Goal: Find specific fact: Find specific fact

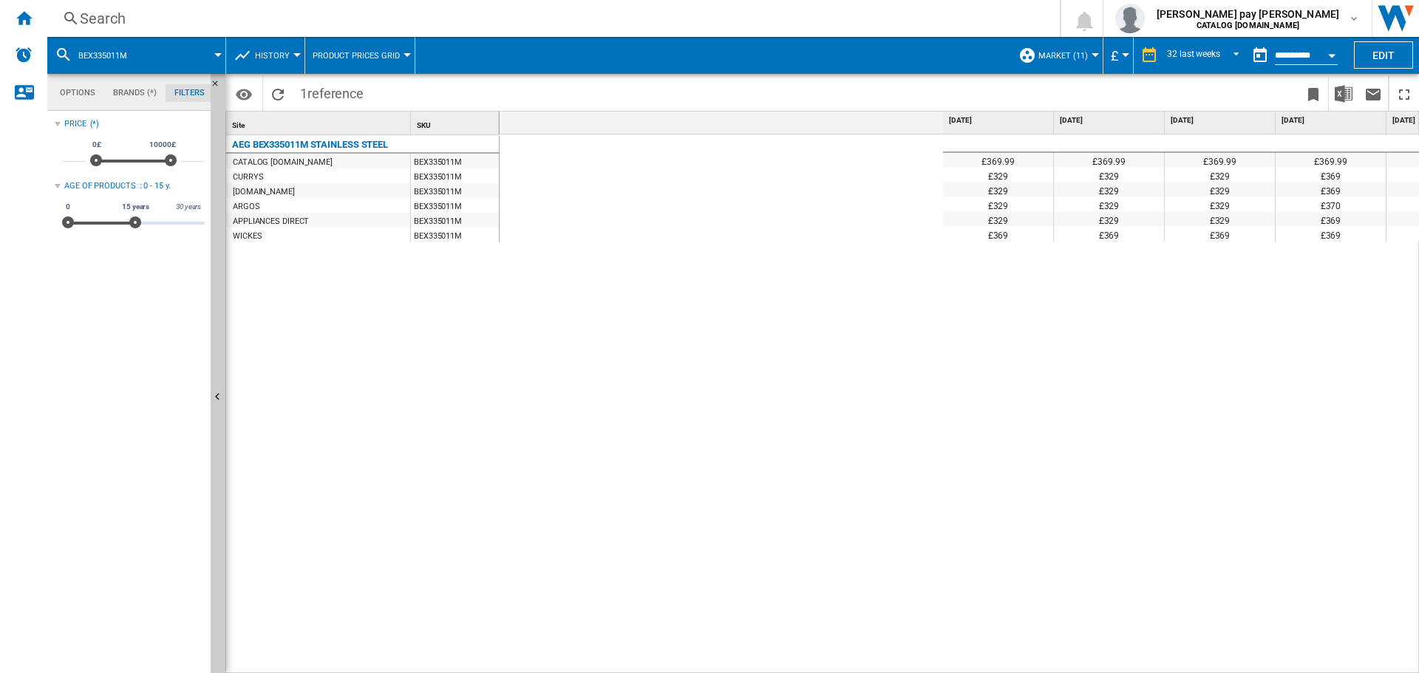
scroll to position [0, 863]
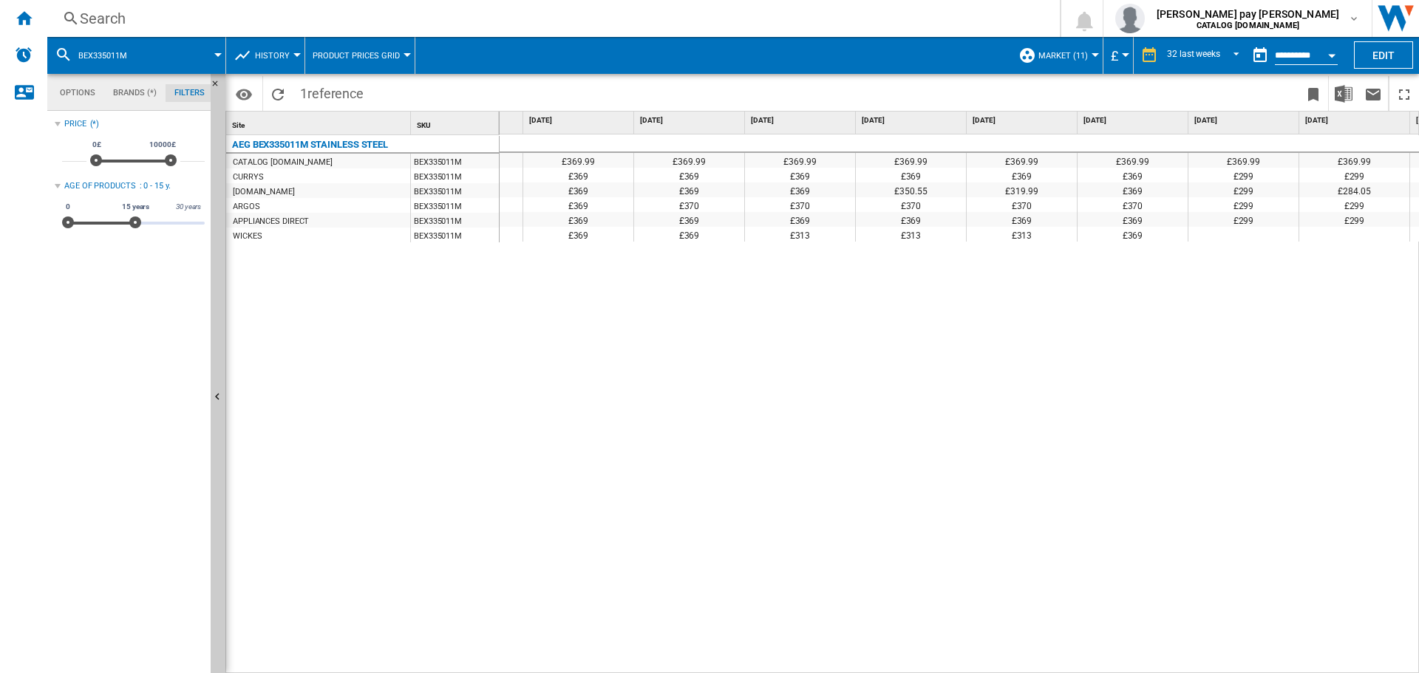
drag, startPoint x: 1213, startPoint y: 516, endPoint x: 1183, endPoint y: 530, distance: 33.7
click at [1213, 516] on div "£369.99 £369.99 £369.99 £369.99 £369.99 £369.99 £369.99 £369.99 £369.99 £369.99…" at bounding box center [959, 403] width 920 height 539
drag, startPoint x: 550, startPoint y: 448, endPoint x: 794, endPoint y: 287, distance: 292.0
click at [553, 448] on div "£369.99 £369.99 £369.99 £369.99 £369.99 £369.99 £369.99 £369.99 £369.99 £369.99…" at bounding box center [959, 403] width 920 height 539
click at [340, 15] on div "Search" at bounding box center [550, 18] width 941 height 21
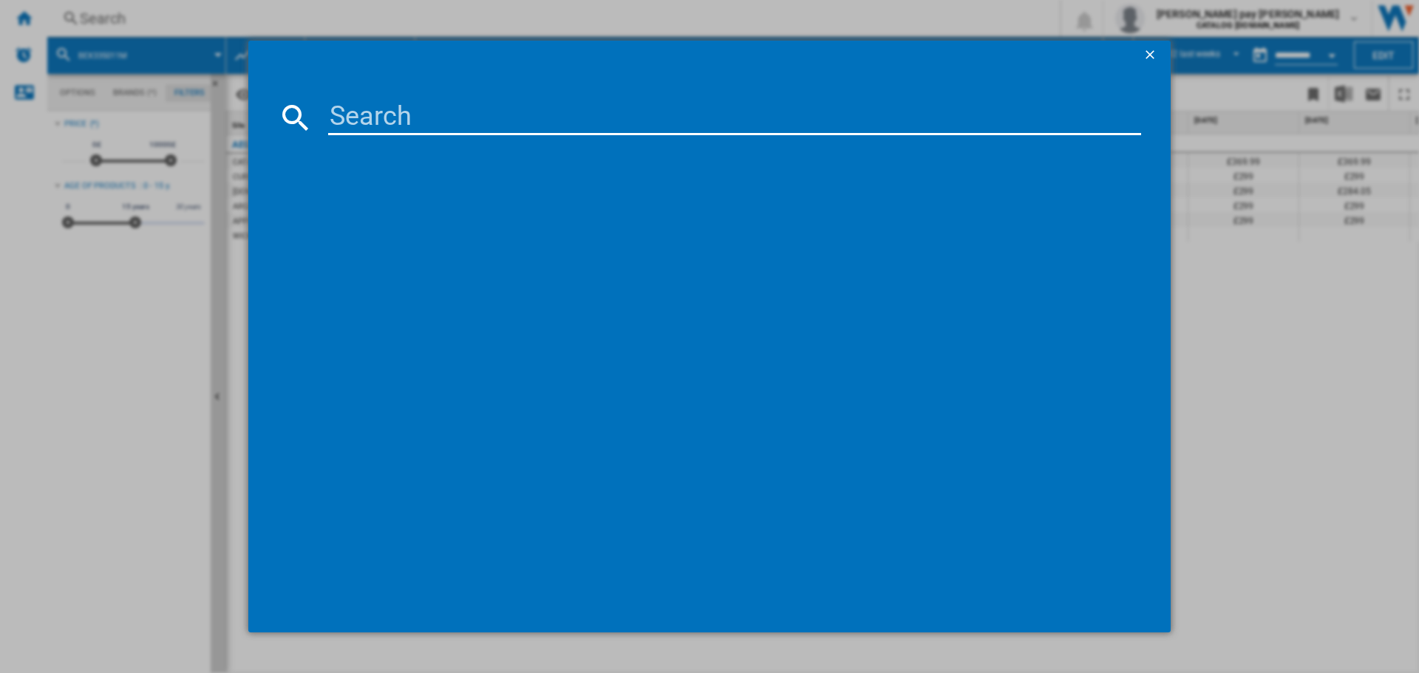
click at [429, 117] on input at bounding box center [734, 117] width 813 height 35
type input "BPS356061M"
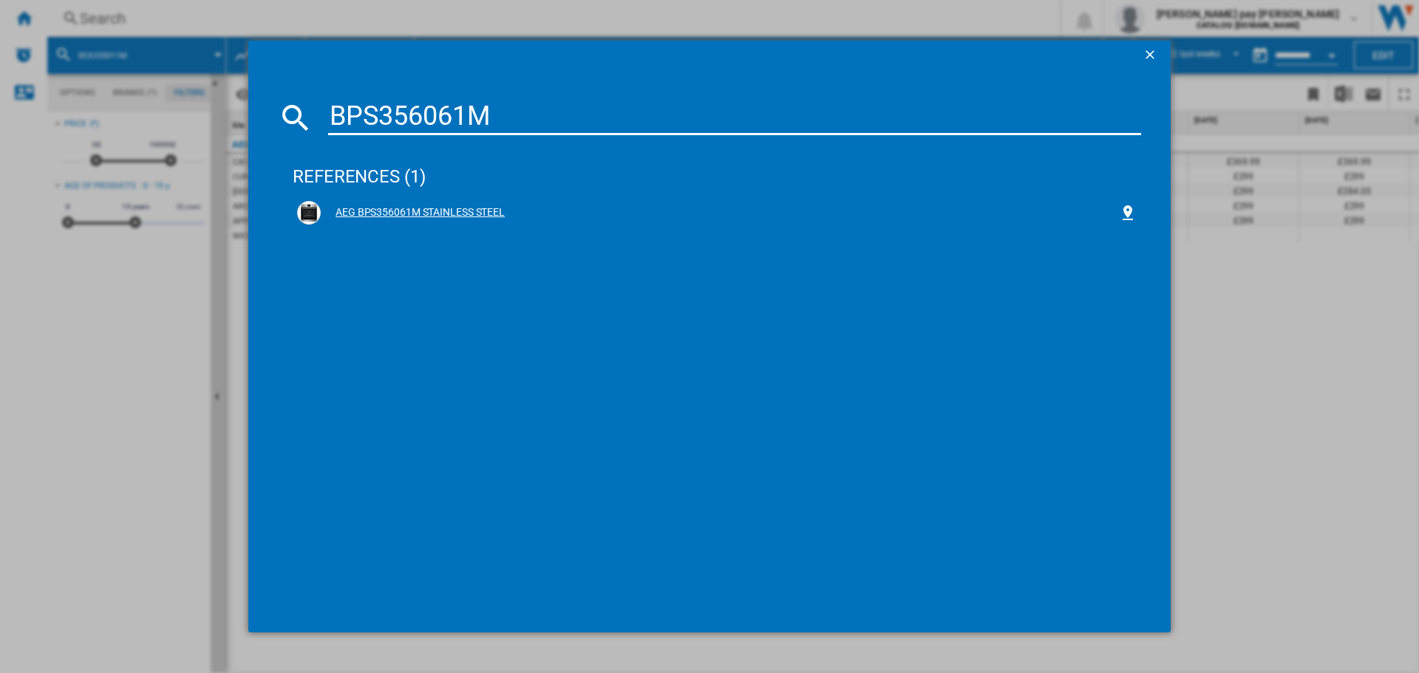
click at [472, 208] on div "AEG BPS356061M STAINLESS STEEL" at bounding box center [720, 212] width 798 height 15
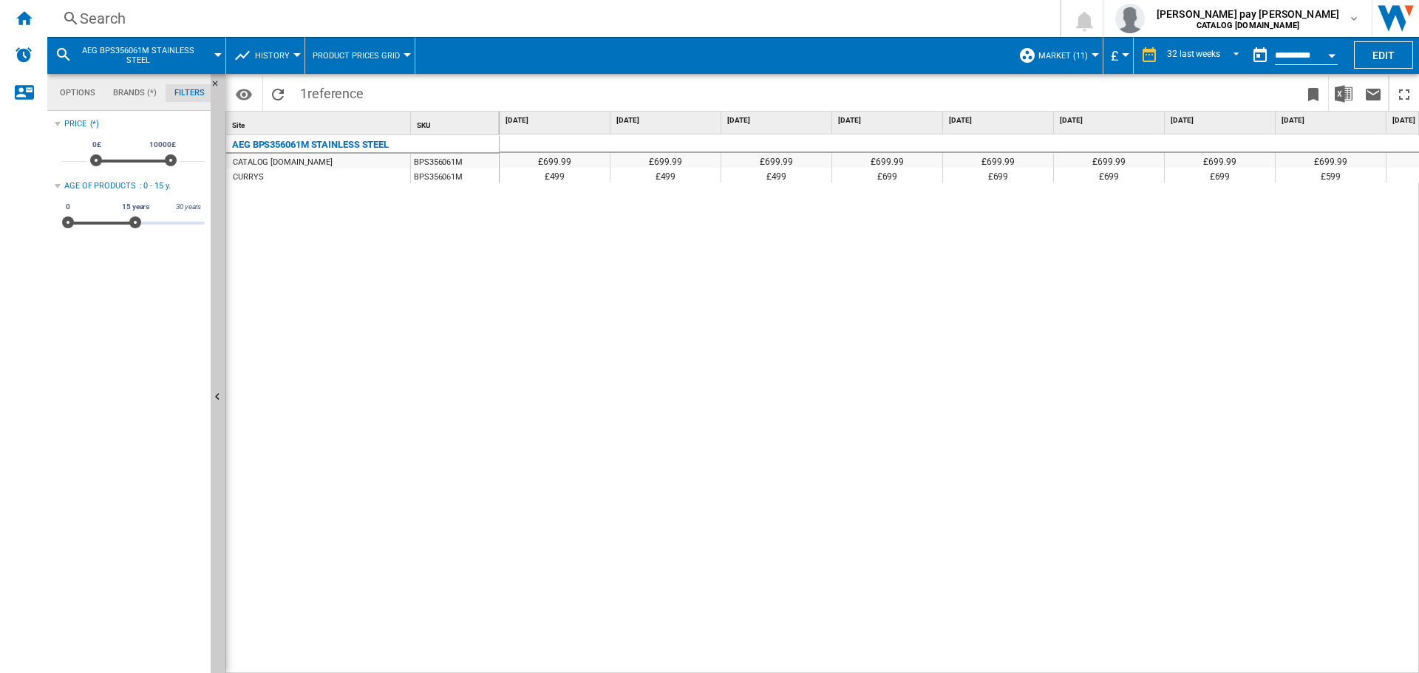
click at [726, 367] on div "£699.99 £699.99 £699.99 £699.99 £699.99 £699.99 £699.99 £699.99 £699.99 £699.99…" at bounding box center [959, 403] width 920 height 539
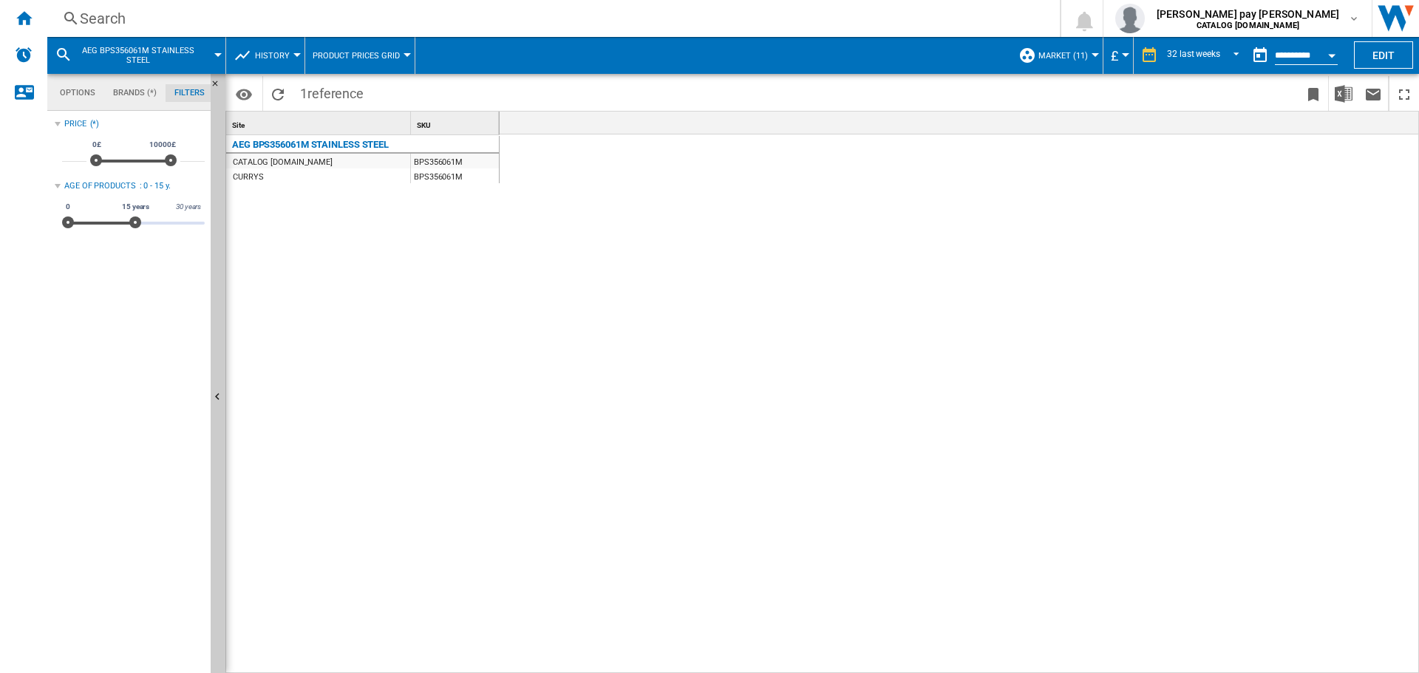
scroll to position [0, 2737]
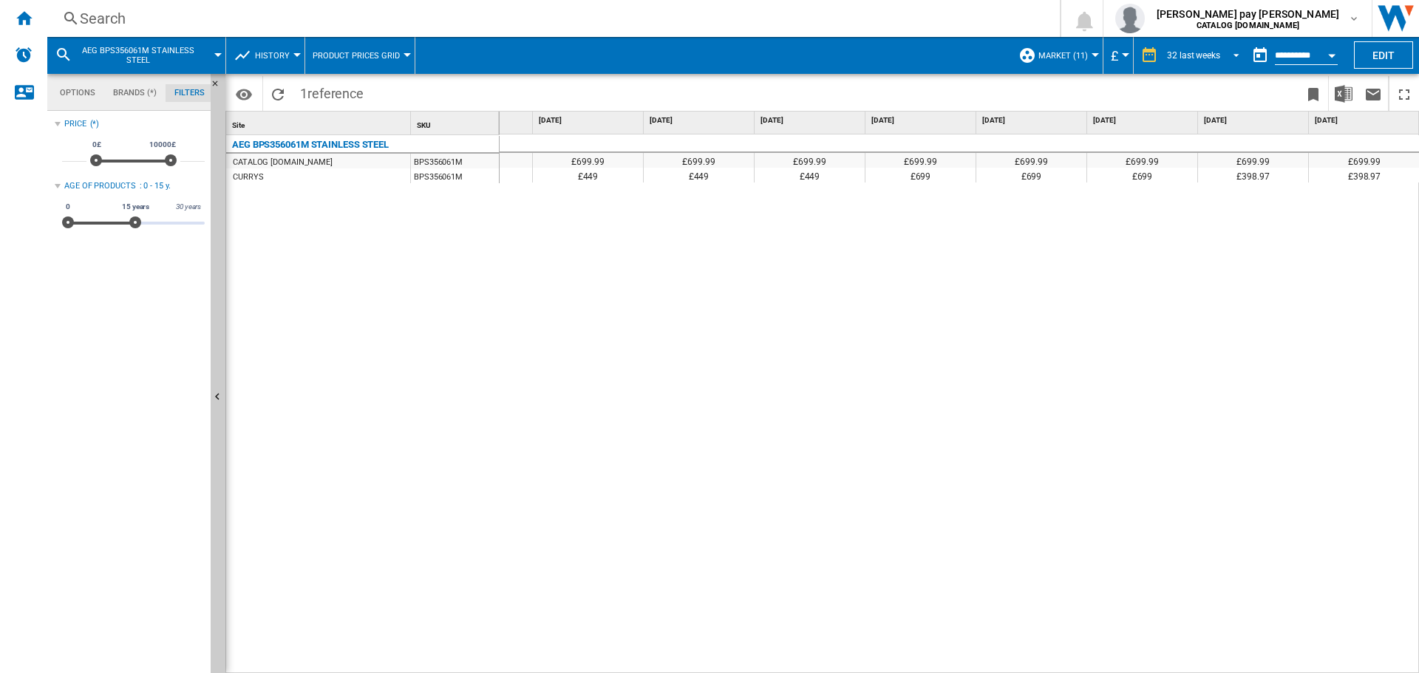
click at [1206, 59] on div "32 last weeks" at bounding box center [1193, 55] width 53 height 10
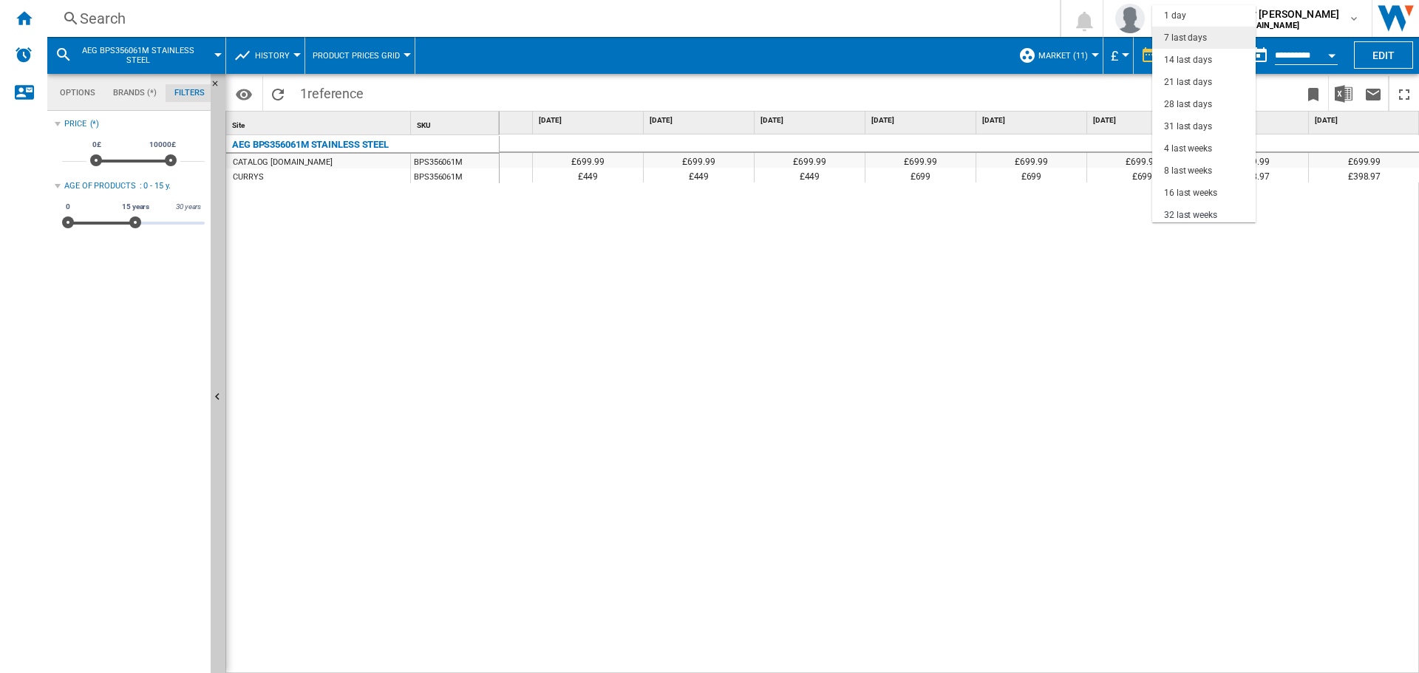
scroll to position [0, 0]
click at [1204, 39] on div "7 last days" at bounding box center [1185, 39] width 43 height 13
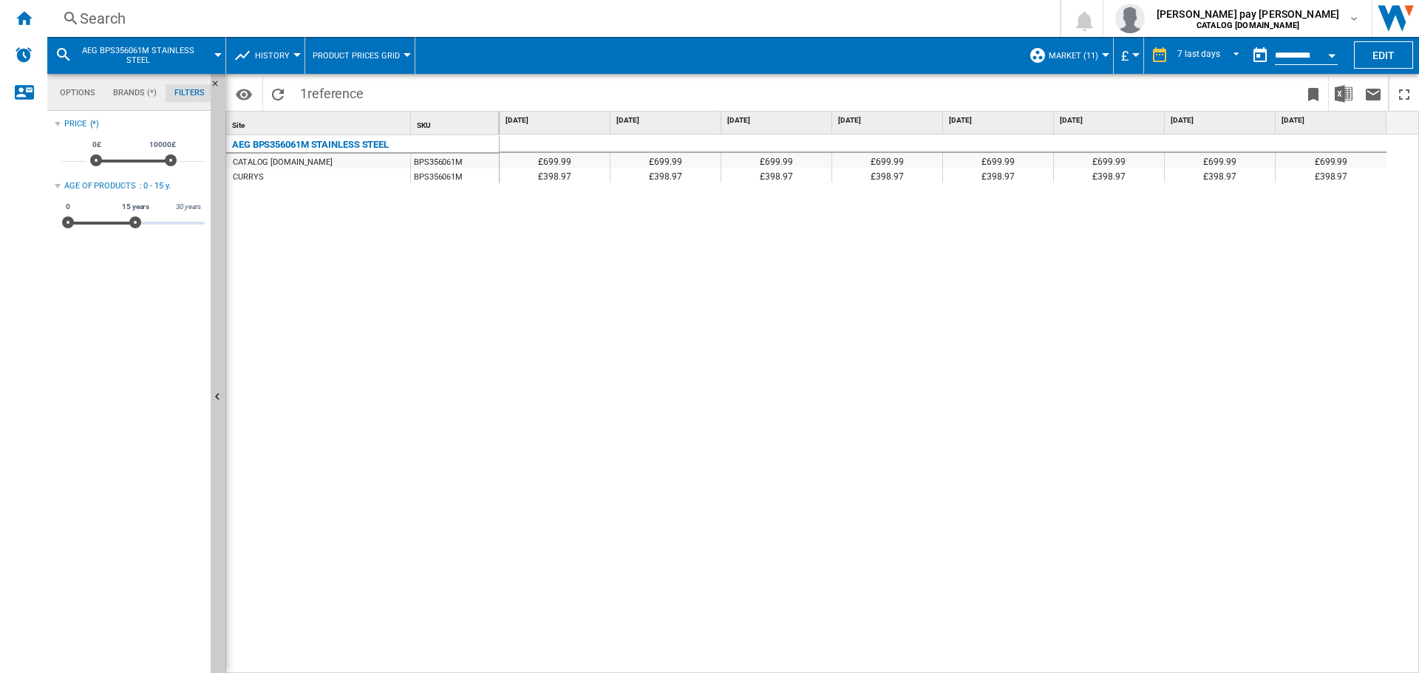
click at [1096, 347] on div "£699.99 £699.99 £699.99 £699.99 £699.99 £699.99 £699.99 £699.99 £398.97 £398.97…" at bounding box center [959, 403] width 920 height 539
click at [639, 600] on div "£699.99 £699.99 £699.99 £699.99 £699.99 £699.99 £699.99 £699.99 £398.97 £398.97…" at bounding box center [959, 403] width 920 height 539
click at [1299, 393] on div "£699.99 £699.99 £699.99 £699.99 £699.99 £699.99 £699.99 £699.99 £398.97 £398.97…" at bounding box center [959, 403] width 920 height 539
click at [1042, 325] on div "£699.99 £699.99 £699.99 £699.99 £699.99 £699.99 £699.99 £699.99 £398.97 £398.97…" at bounding box center [959, 403] width 920 height 539
click at [287, 13] on div "Search" at bounding box center [550, 18] width 941 height 21
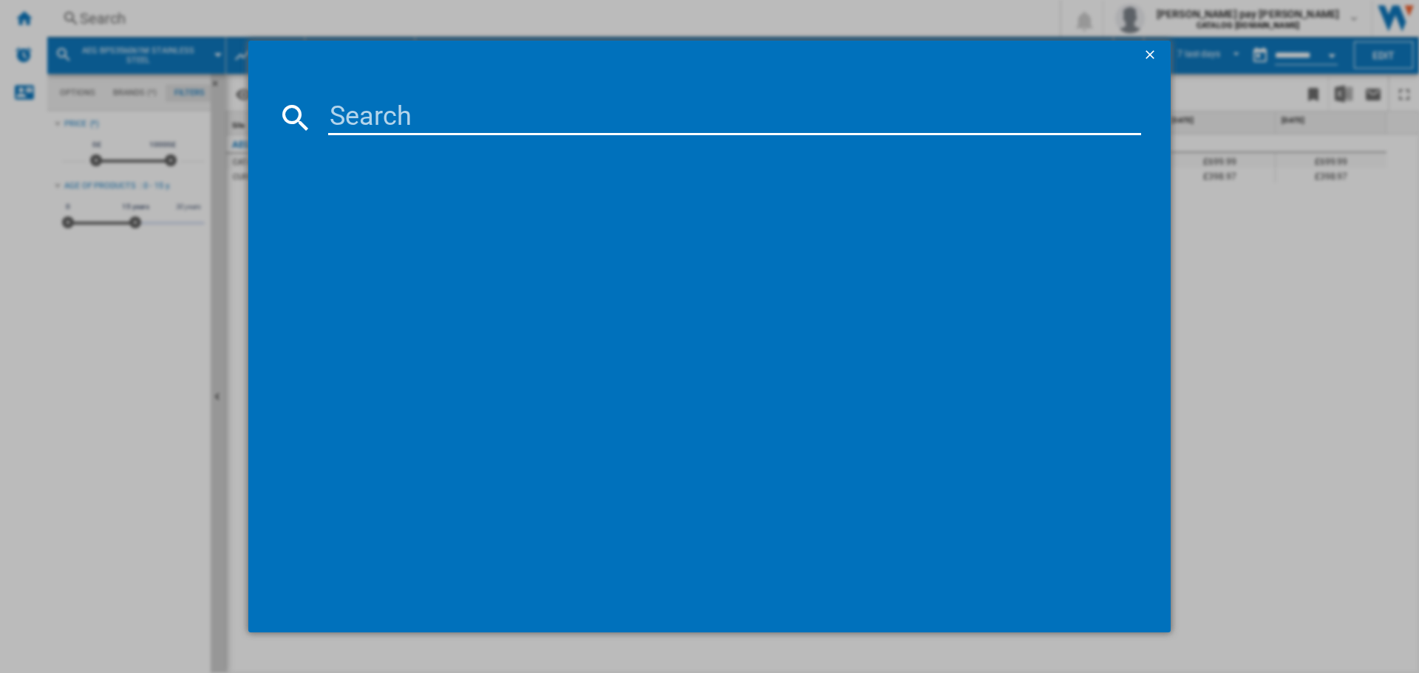
click at [352, 123] on input at bounding box center [734, 117] width 813 height 35
type input "HGX64200SM"
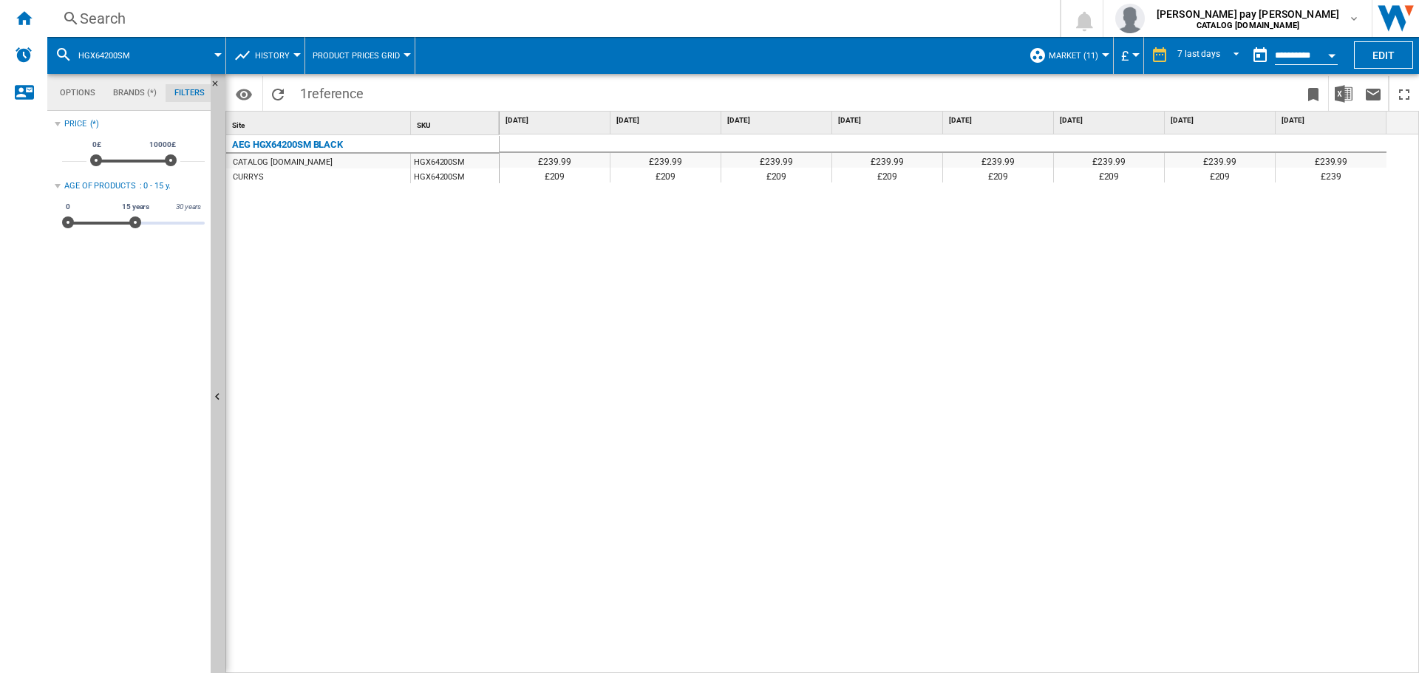
click at [1099, 471] on div "£239.99 £239.99 £239.99 £239.99 £239.99 £239.99 £239.99 £239.99 £209 £209 £209 …" at bounding box center [959, 403] width 920 height 539
click at [466, 465] on div "AEG HGX64200SM BLACK CATALOG [DOMAIN_NAME] HGX64200SM CURRYS HGX64200SM" at bounding box center [362, 400] width 273 height 531
